Goal: Task Accomplishment & Management: Manage account settings

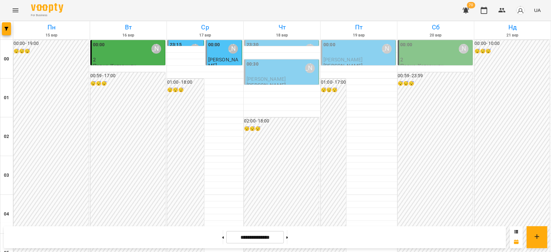
scroll to position [746, 0]
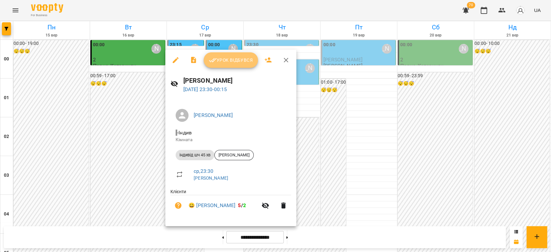
drag, startPoint x: 229, startPoint y: 61, endPoint x: 230, endPoint y: 65, distance: 4.6
click at [228, 61] on span "Урок відбувся" at bounding box center [231, 60] width 44 height 8
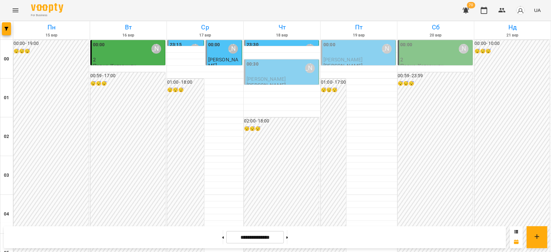
scroll to position [746, 0]
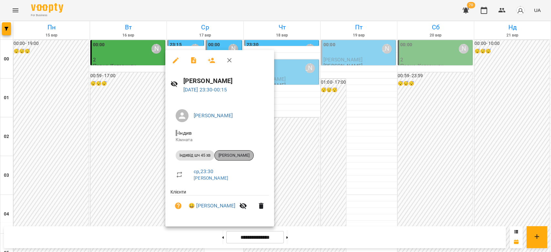
click at [235, 154] on span "[PERSON_NAME]" at bounding box center [233, 155] width 39 height 6
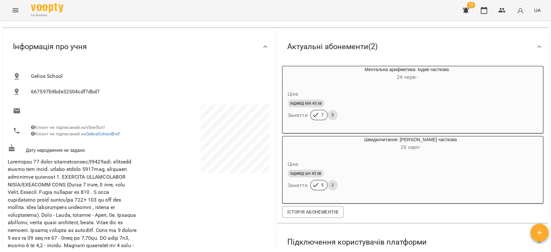
scroll to position [43, 0]
